Goal: Task Accomplishment & Management: Complete application form

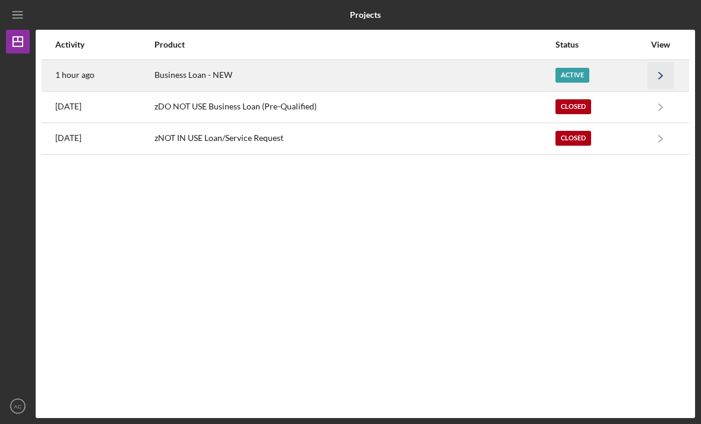
click at [649, 69] on icon "Icon/Navigate" at bounding box center [661, 75] width 27 height 27
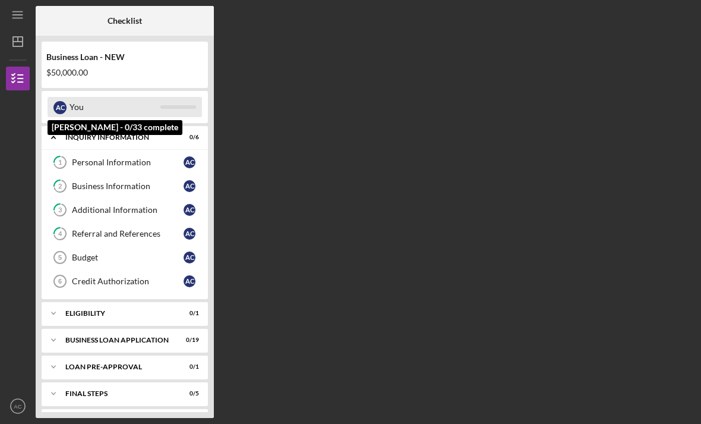
click at [174, 103] on div "A C You" at bounding box center [125, 107] width 155 height 20
click at [135, 107] on div "You" at bounding box center [115, 107] width 91 height 20
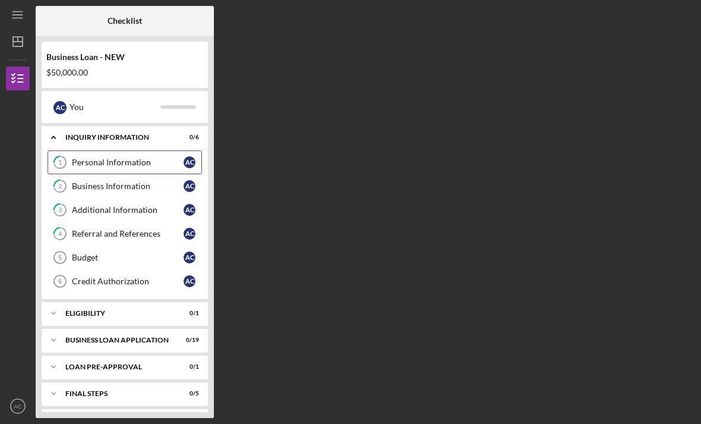
click at [134, 167] on link "1 Personal Information A C" at bounding box center [125, 162] width 155 height 24
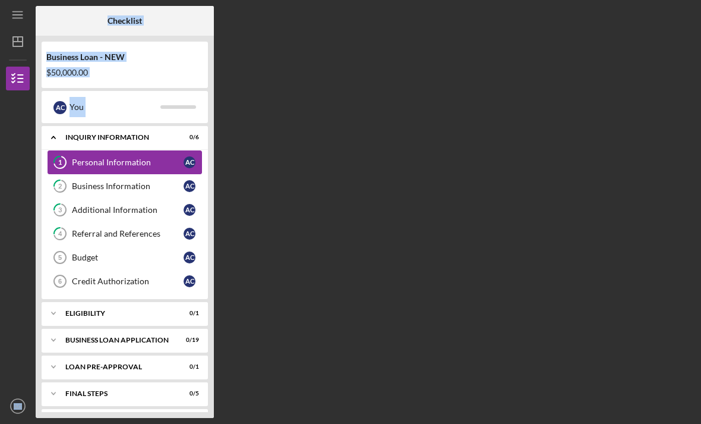
click at [134, 167] on link "1 Personal Information A C" at bounding box center [125, 162] width 155 height 24
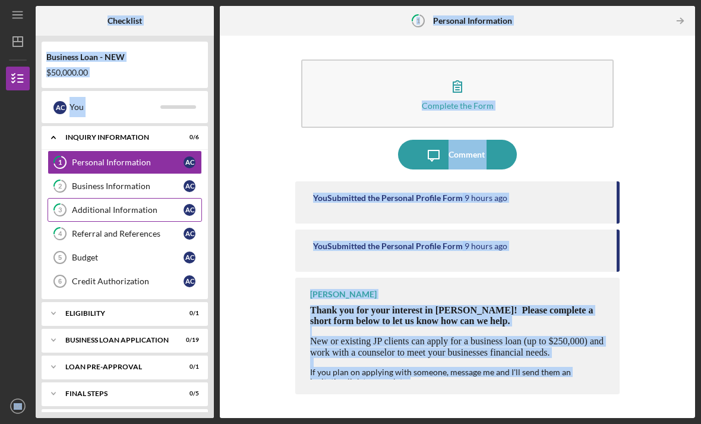
scroll to position [38, 0]
click at [260, 124] on div "Complete the Form Form Icon/Message Comment You Submitted the Personal Profile …" at bounding box center [458, 227] width 464 height 370
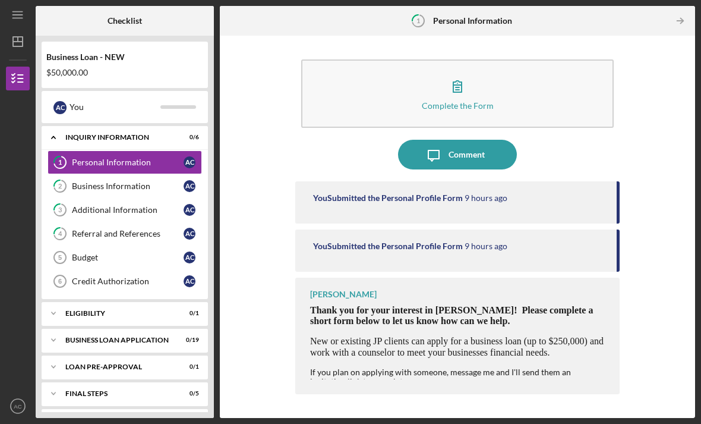
click at [339, 181] on div "You Submitted the Personal Profile Form 9 hours ago" at bounding box center [457, 202] width 324 height 42
click at [330, 229] on div "You Submitted the Personal Profile Form 9 hours ago" at bounding box center [457, 250] width 324 height 42
click at [163, 174] on link "2 Business Information A C" at bounding box center [125, 186] width 155 height 24
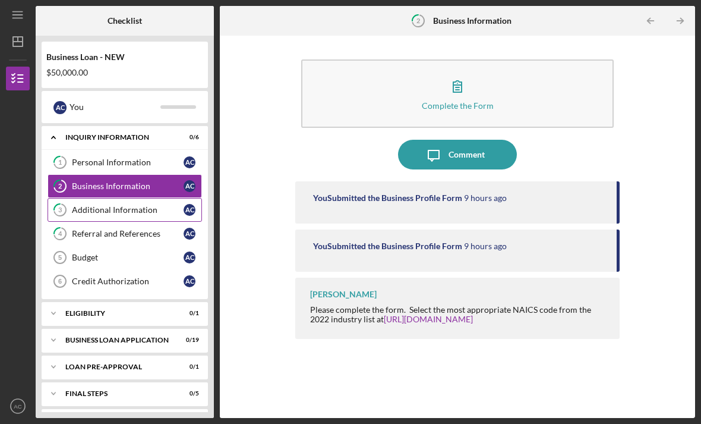
click at [157, 205] on div "Additional Information" at bounding box center [128, 210] width 112 height 10
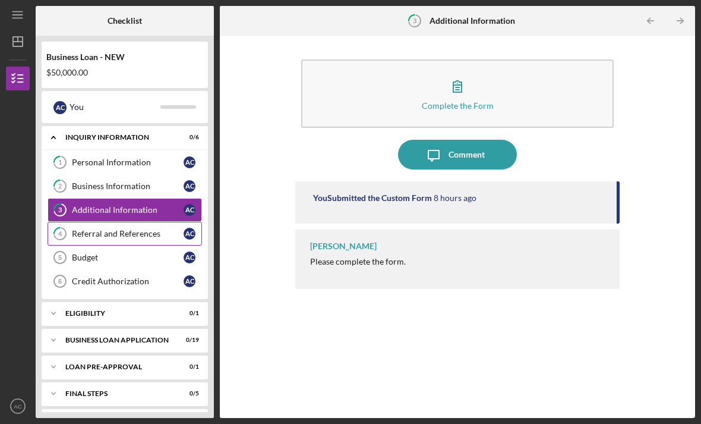
click at [146, 222] on link "4 Referral and References A C" at bounding box center [125, 234] width 155 height 24
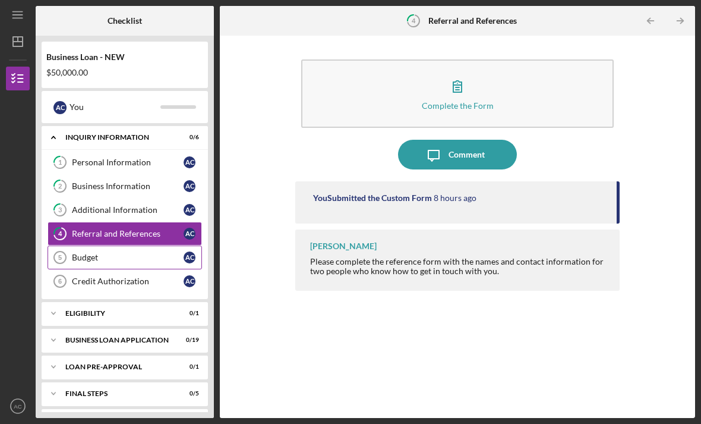
click at [137, 245] on link "Budget 5 Budget A C" at bounding box center [125, 257] width 155 height 24
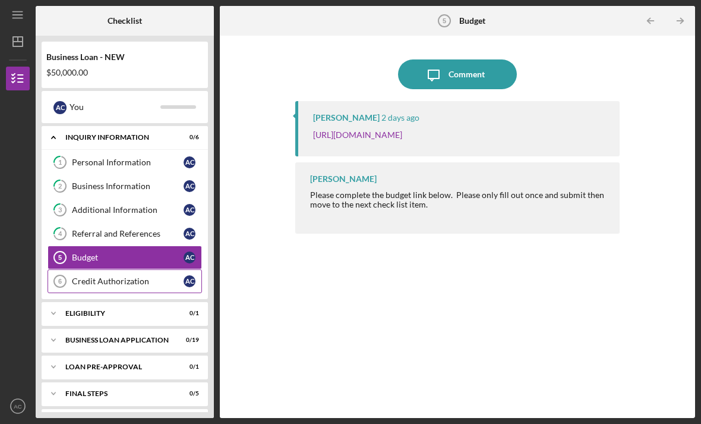
click at [115, 276] on div "Credit Authorization" at bounding box center [128, 281] width 112 height 10
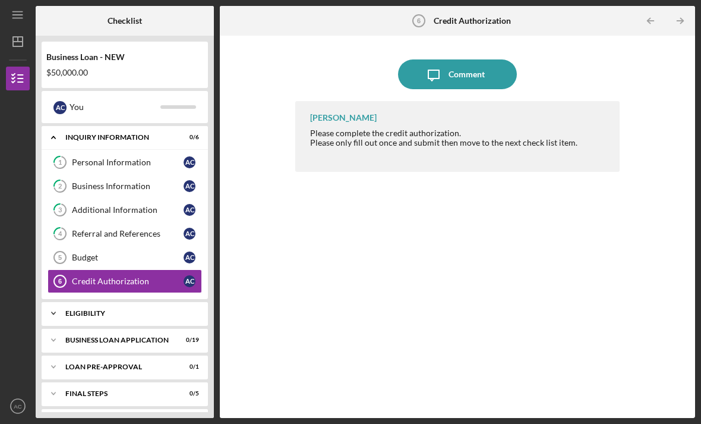
click at [95, 310] on div "ELIGIBILITY" at bounding box center [129, 313] width 128 height 7
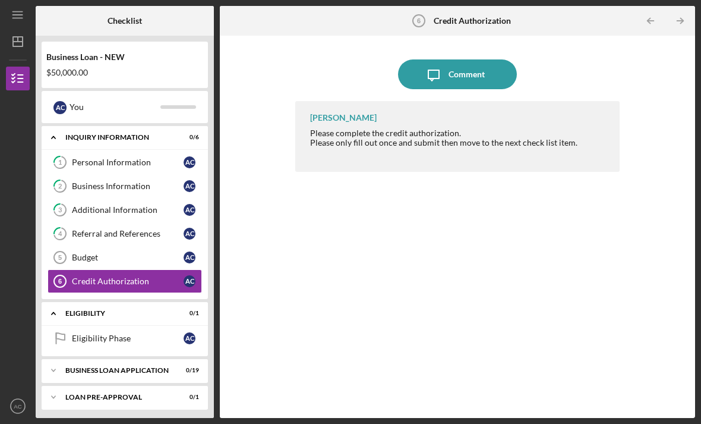
scroll to position [3, 0]
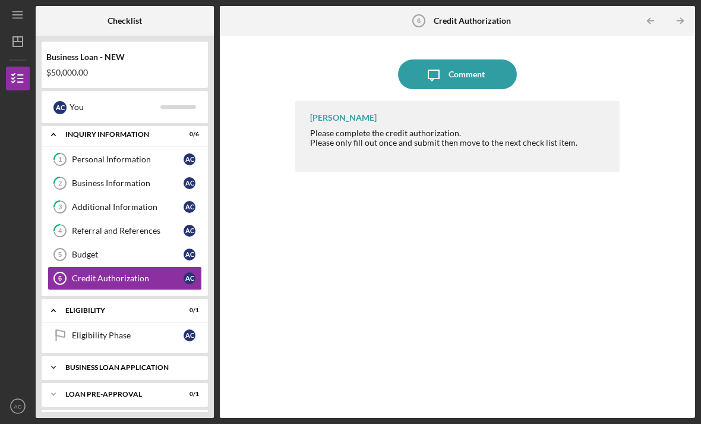
click at [87, 355] on div "Icon/Expander BUSINESS LOAN APPLICATION 0 / 19" at bounding box center [125, 367] width 166 height 24
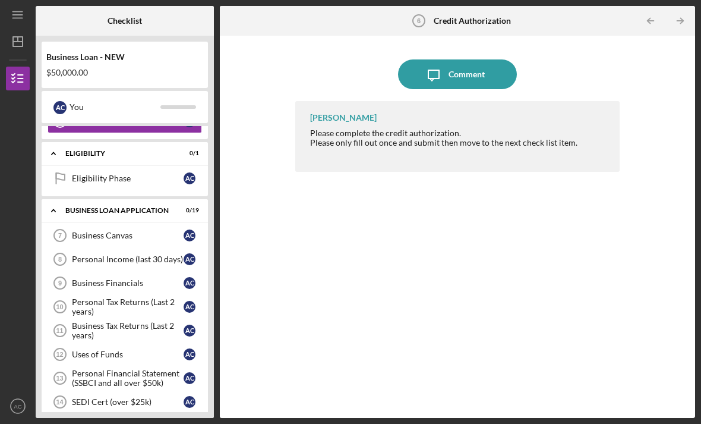
scroll to position [215, 0]
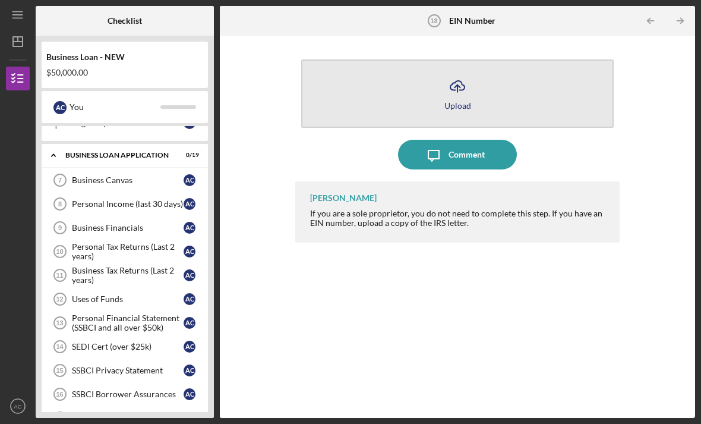
click at [422, 59] on button "Icon/Upload Upload" at bounding box center [457, 93] width 313 height 68
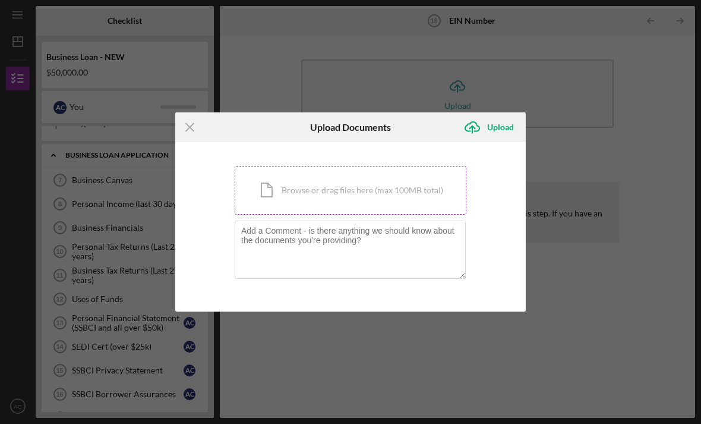
click at [331, 193] on div "Icon/Document Browse or drag files here (max 100MB total) Tap to choose files o…" at bounding box center [351, 190] width 232 height 49
click at [351, 344] on div "Icon/Menu Close Upload Documents Icon/Upload Upload You're uploading documents …" at bounding box center [350, 212] width 701 height 424
click at [204, 131] on icon "Icon/Menu Close" at bounding box center [190, 127] width 30 height 30
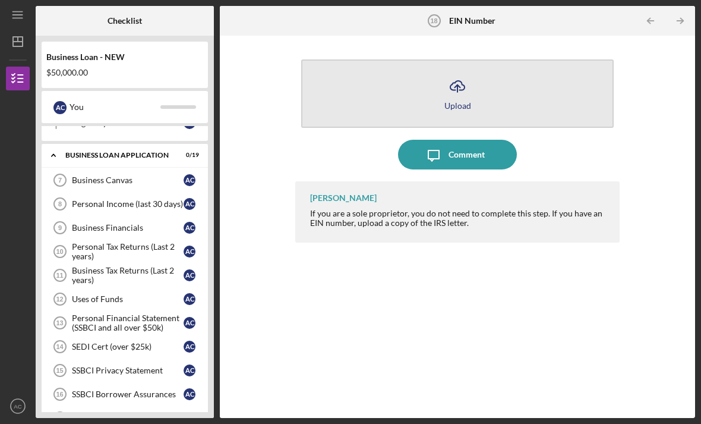
click at [446, 71] on icon "Icon/Upload" at bounding box center [458, 86] width 30 height 30
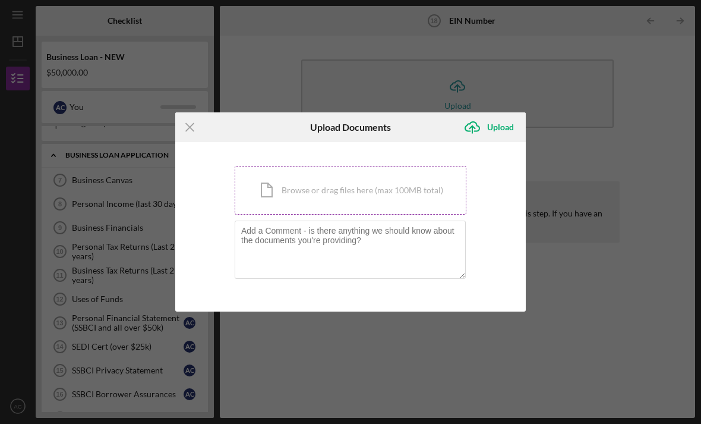
click at [275, 182] on div "Icon/Document Browse or drag files here (max 100MB total) Tap to choose files o…" at bounding box center [351, 190] width 232 height 49
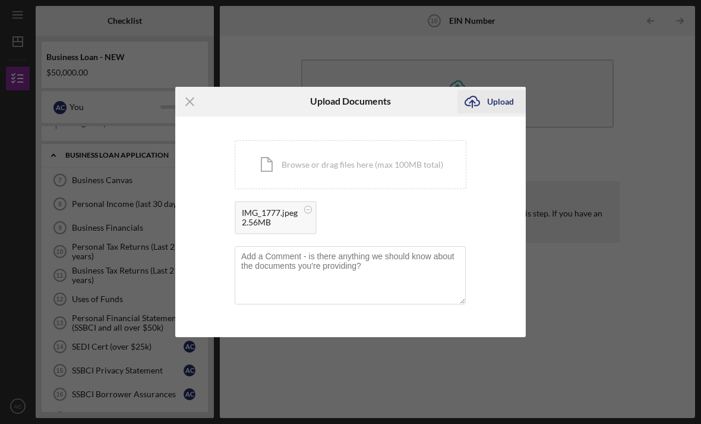
click at [498, 98] on div "Upload" at bounding box center [500, 102] width 27 height 24
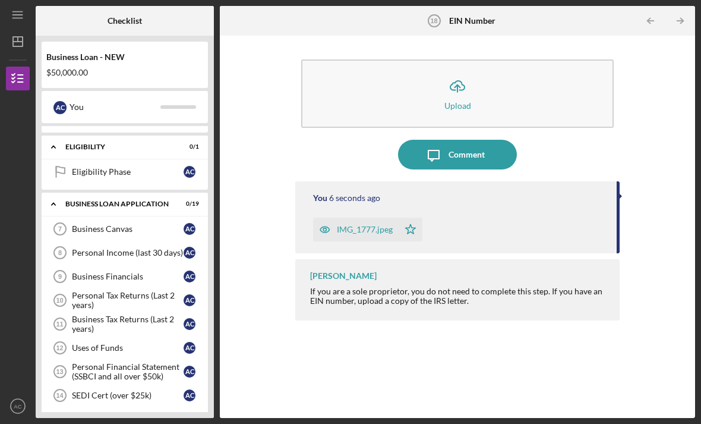
scroll to position [165, 0]
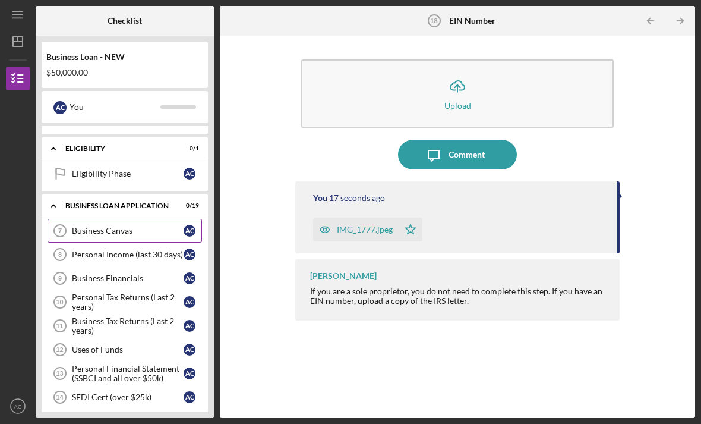
click at [92, 226] on div "Business Canvas" at bounding box center [128, 231] width 112 height 10
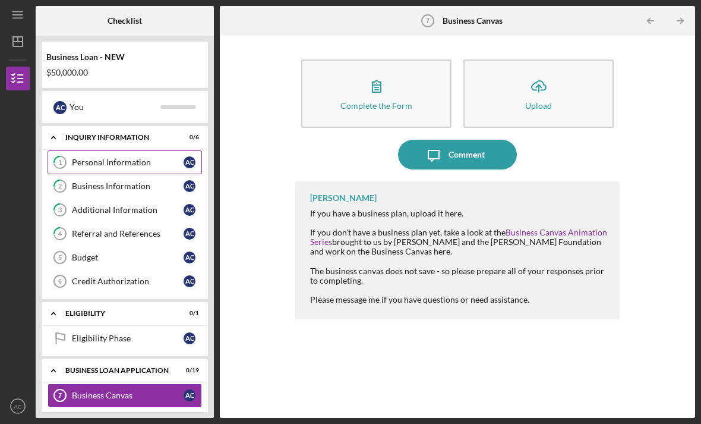
click at [112, 157] on div "Personal Information" at bounding box center [128, 162] width 112 height 10
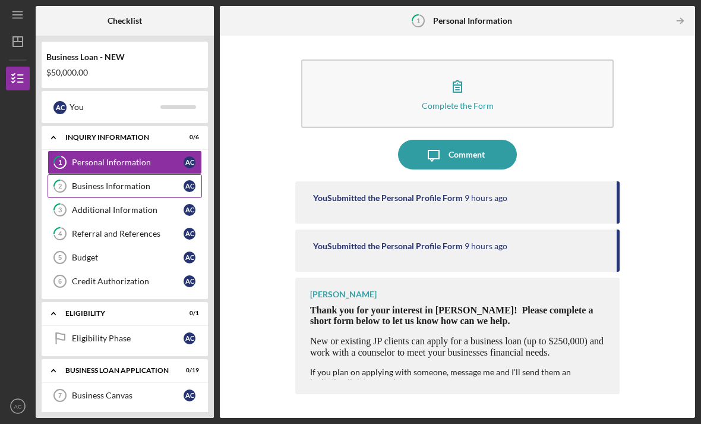
click at [97, 181] on div "Business Information" at bounding box center [128, 186] width 112 height 10
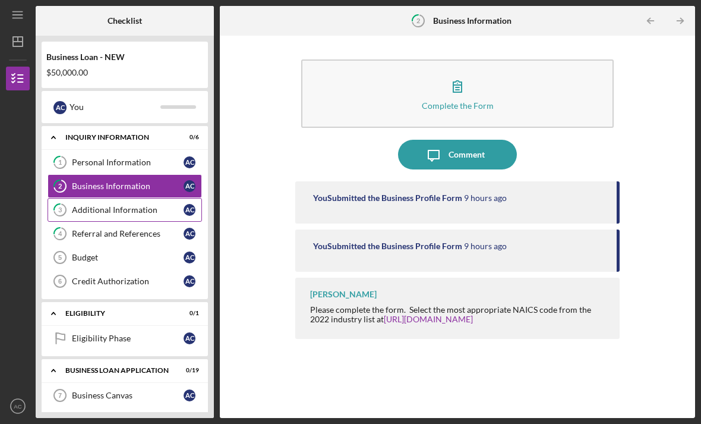
click at [89, 205] on div "Additional Information" at bounding box center [128, 210] width 112 height 10
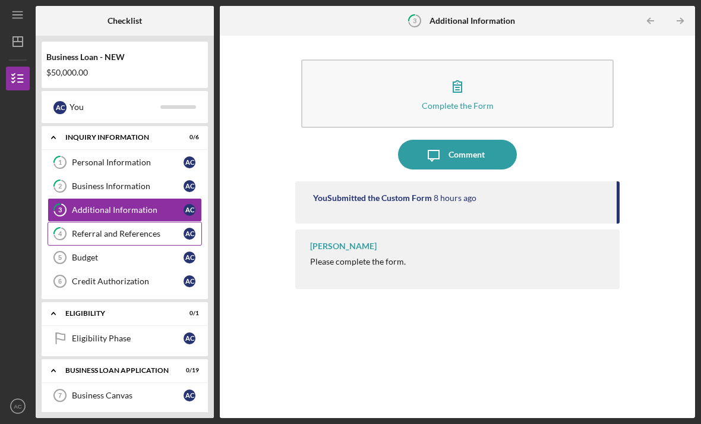
click at [99, 229] on div "Referral and References" at bounding box center [128, 234] width 112 height 10
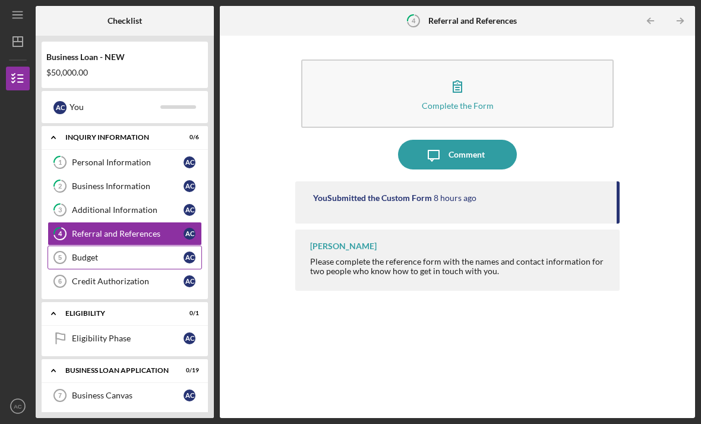
click at [99, 245] on link "Budget 5 Budget A C" at bounding box center [125, 257] width 155 height 24
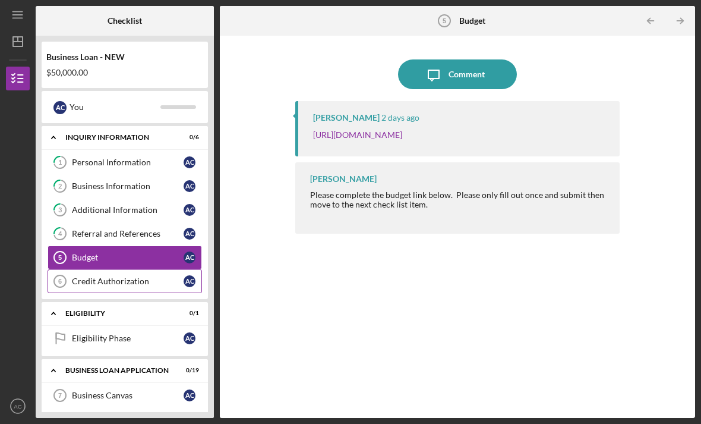
click at [115, 269] on link "Credit Authorization 6 Credit Authorization A C" at bounding box center [125, 281] width 155 height 24
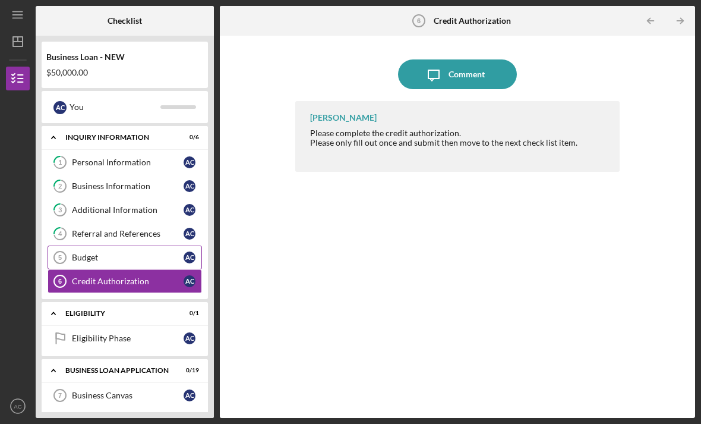
click at [94, 245] on link "Budget 5 Budget A C" at bounding box center [125, 257] width 155 height 24
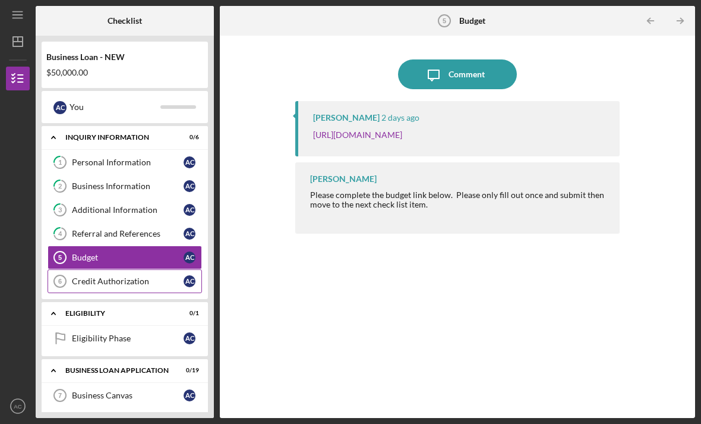
click at [106, 269] on link "Credit Authorization 6 Credit Authorization A C" at bounding box center [125, 281] width 155 height 24
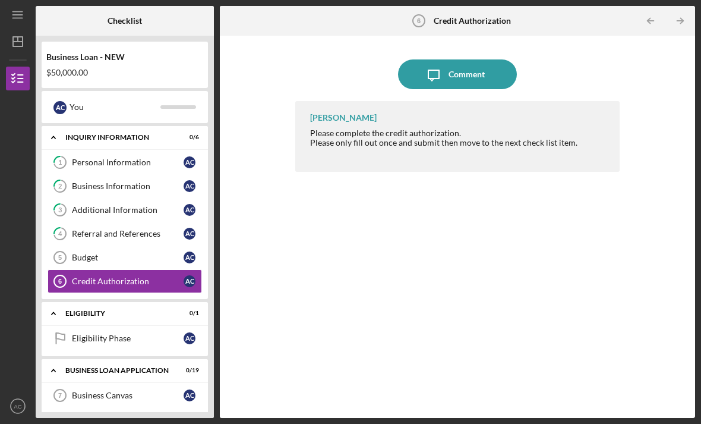
click at [328, 155] on div "[PERSON_NAME] Please complete the credit authorization. Please only fill out on…" at bounding box center [457, 250] width 324 height 299
click at [156, 245] on link "Budget 5 Budget A C" at bounding box center [125, 257] width 155 height 24
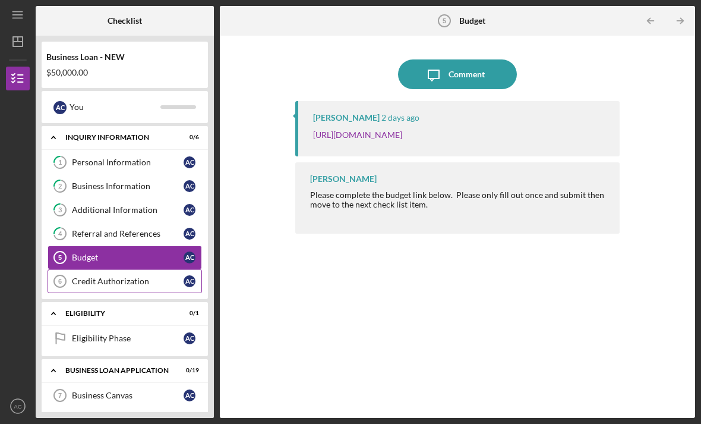
click at [163, 276] on div "Credit Authorization" at bounding box center [128, 281] width 112 height 10
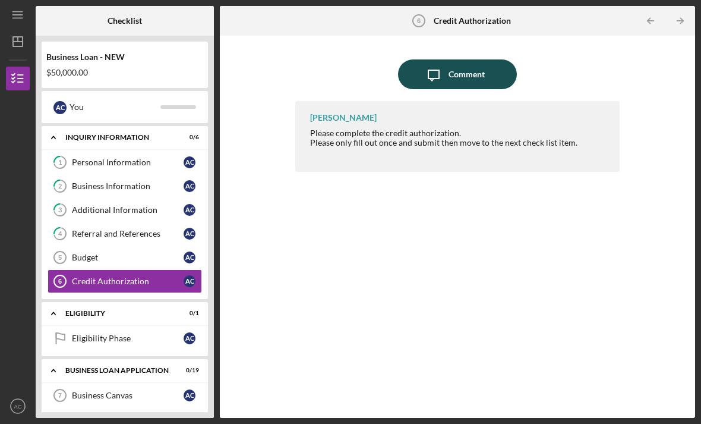
click at [456, 59] on div "Comment" at bounding box center [467, 74] width 36 height 30
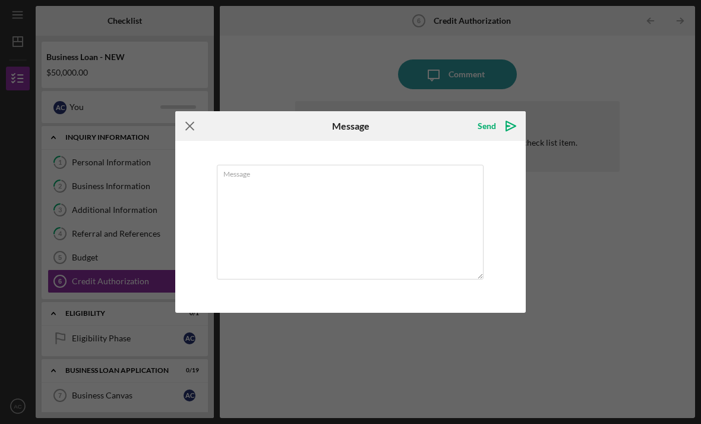
click at [184, 135] on icon "Icon/Menu Close" at bounding box center [190, 126] width 30 height 30
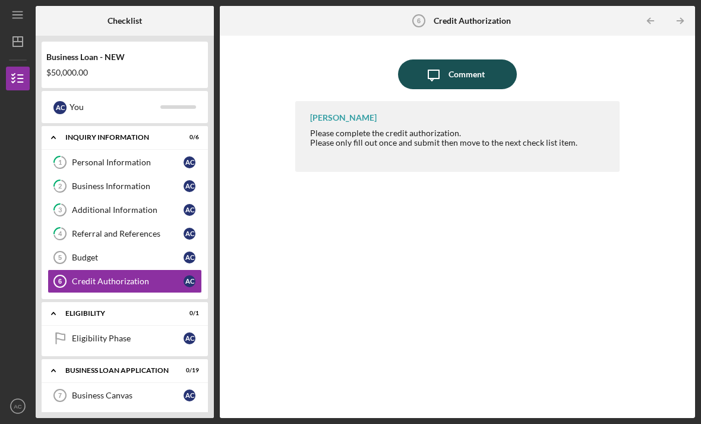
click at [446, 59] on icon "Icon/Message" at bounding box center [434, 74] width 30 height 30
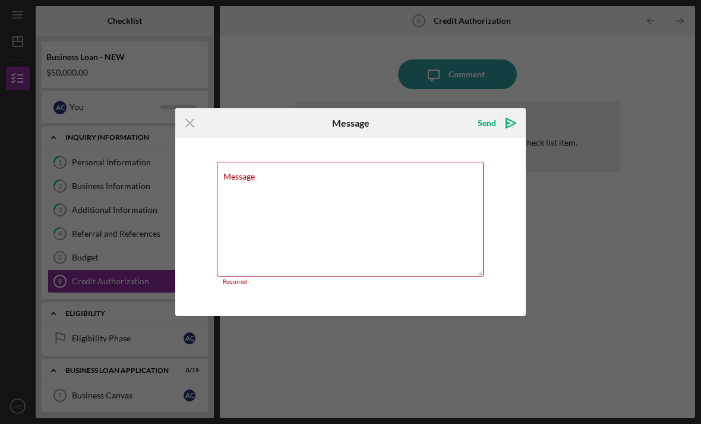
click at [401, 42] on div "Icon/Menu Close Message Send Icon/icon-invite-send Message Required Cancel Send…" at bounding box center [350, 212] width 701 height 424
click at [190, 123] on line at bounding box center [190, 123] width 8 height 8
